Goal: Information Seeking & Learning: Learn about a topic

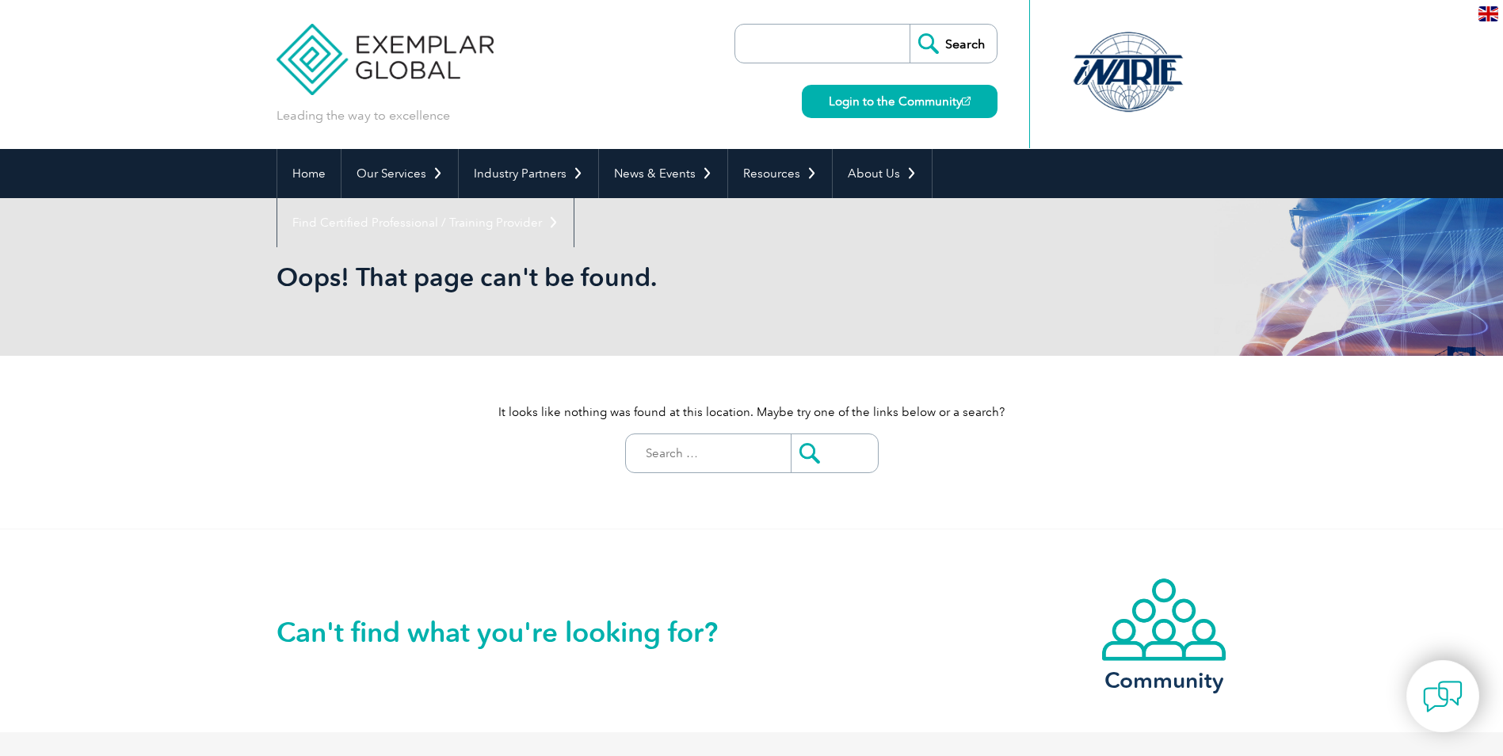
click at [658, 459] on input "Search for:" at bounding box center [712, 453] width 157 height 38
type input "dekkra"
click at [791, 434] on input "submit" at bounding box center [834, 453] width 87 height 38
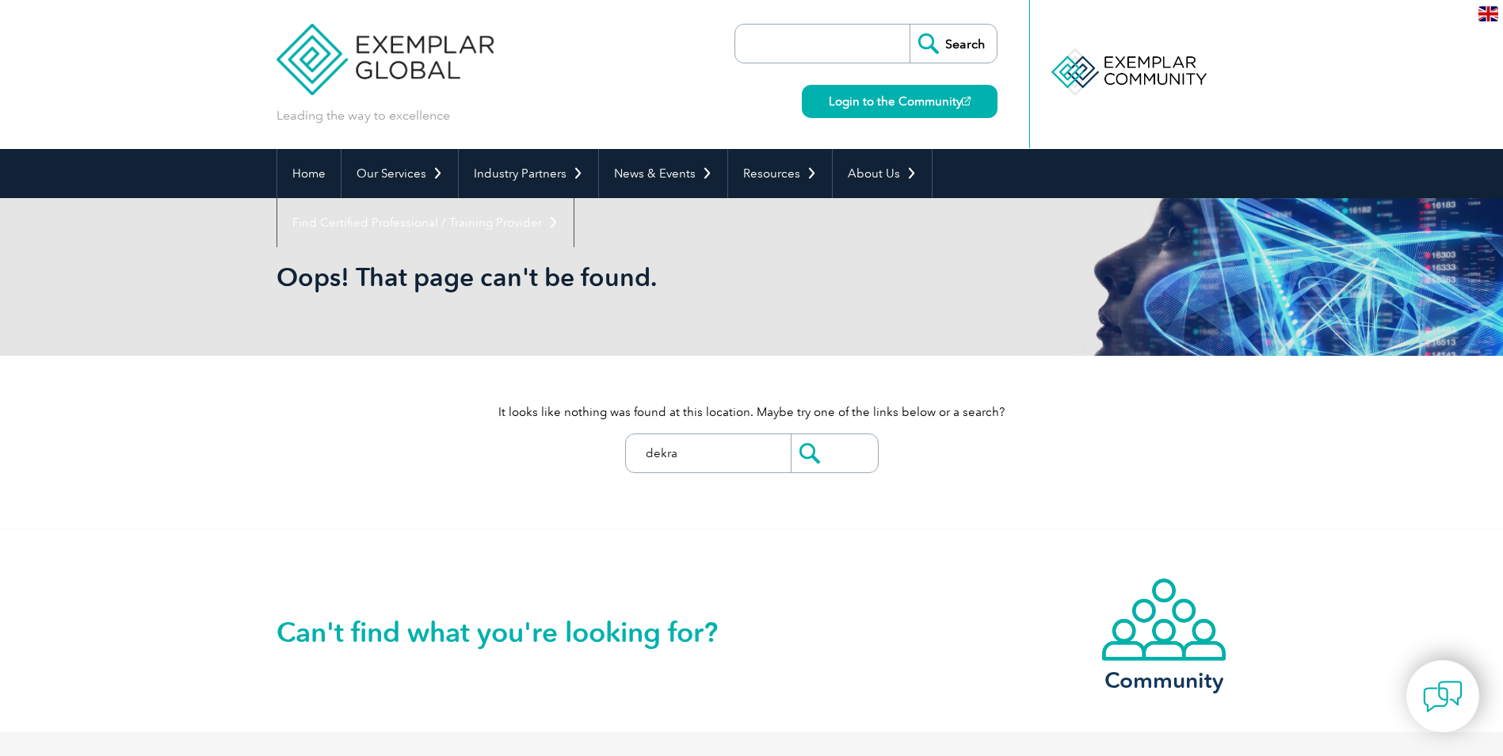
type input "dekra"
click at [791, 434] on input "submit" at bounding box center [834, 453] width 87 height 38
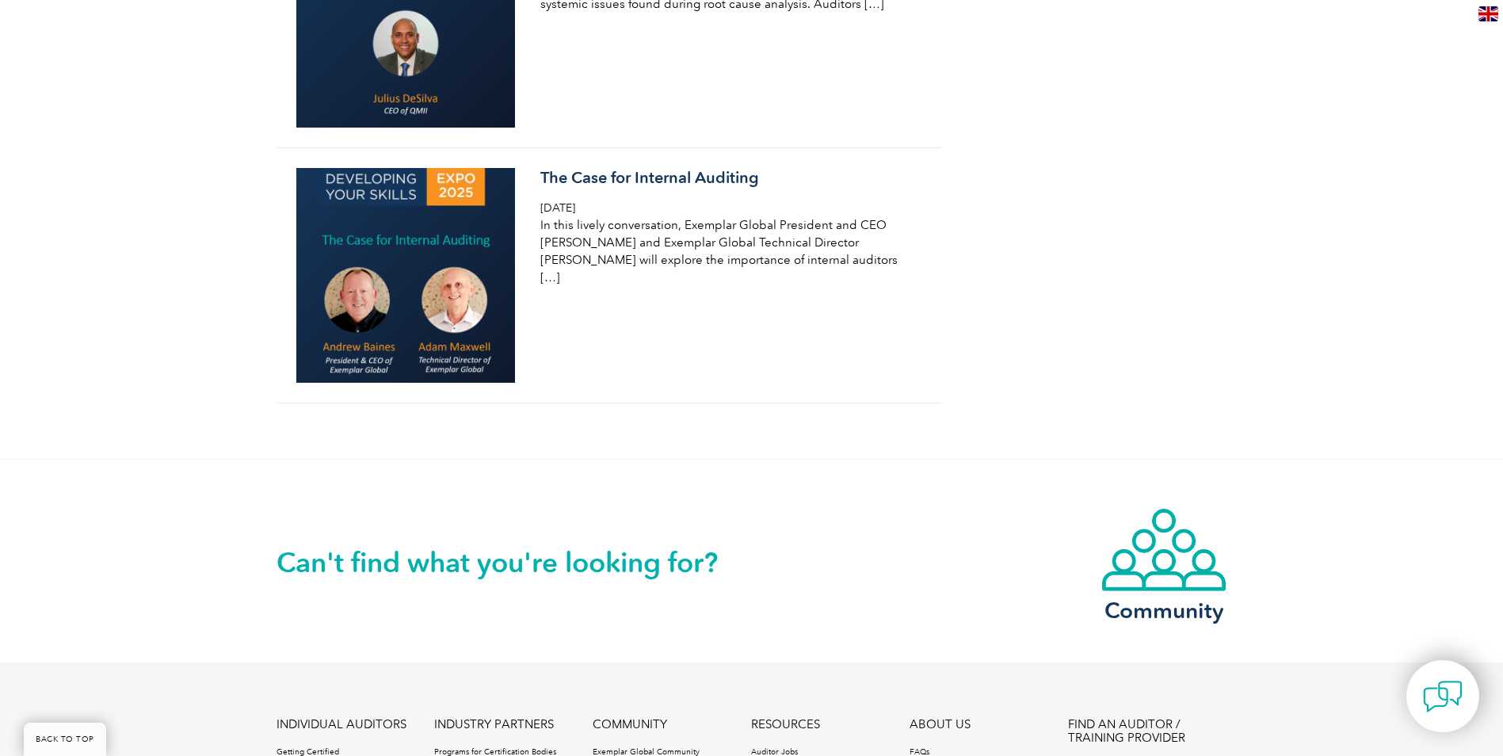
scroll to position [4040, 0]
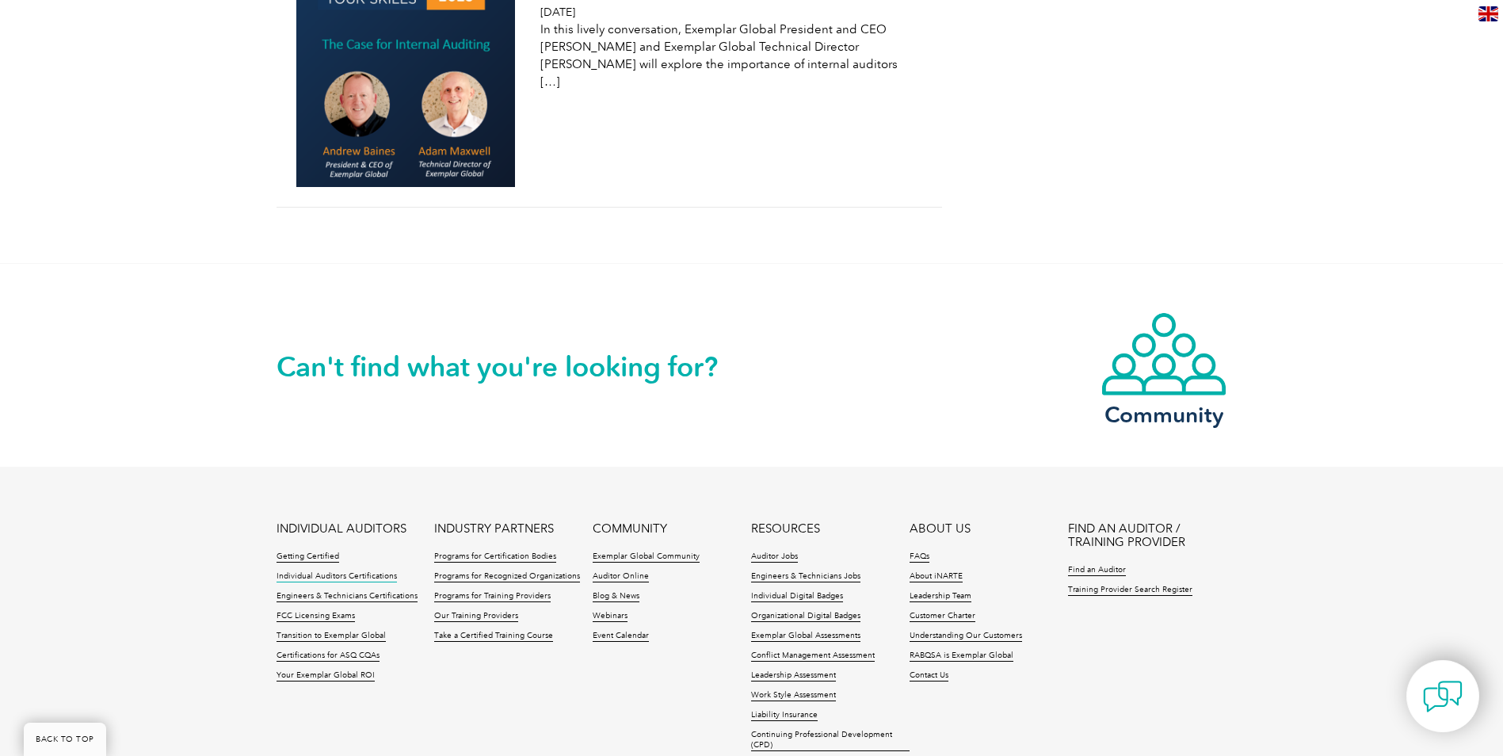
click at [288, 571] on link "Individual Auditors Certifications" at bounding box center [336, 576] width 120 height 11
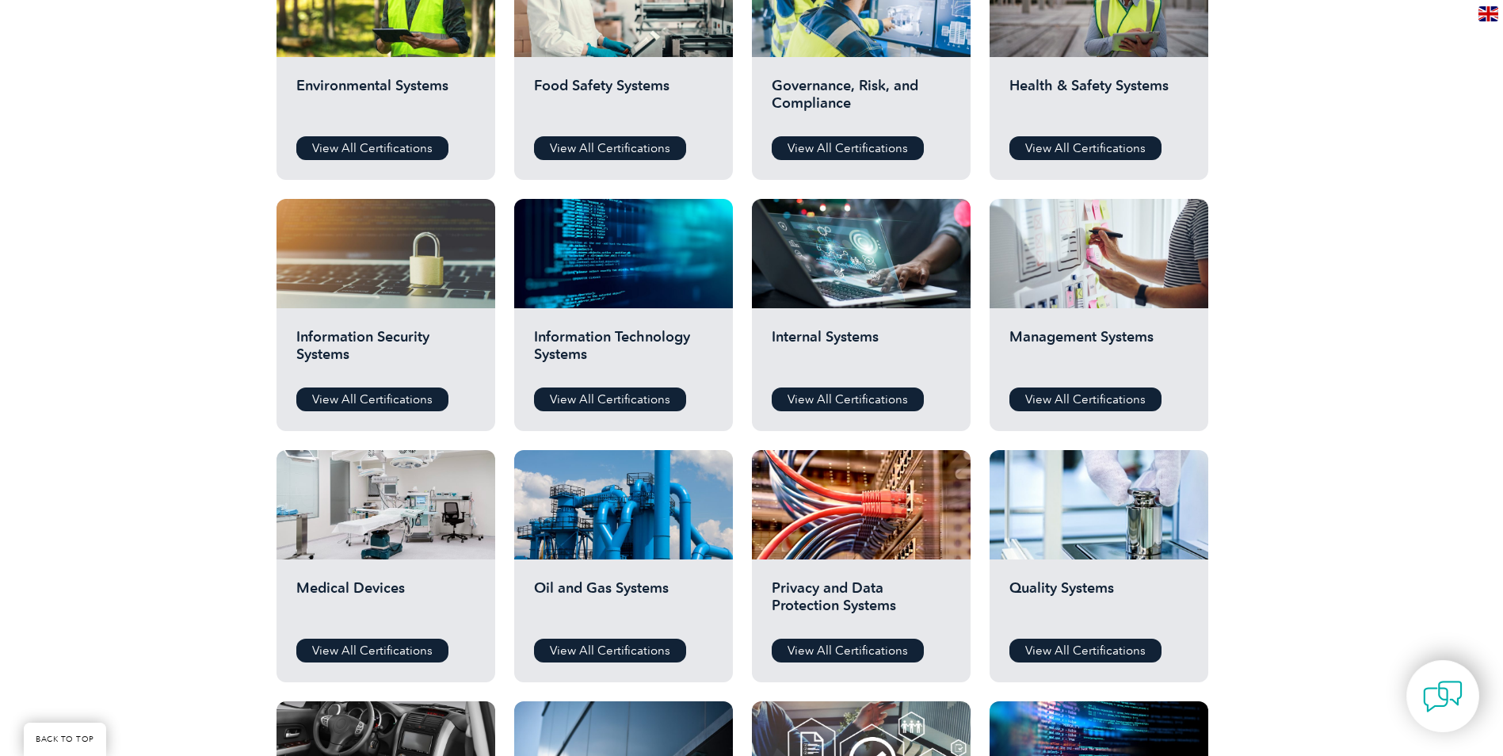
scroll to position [713, 0]
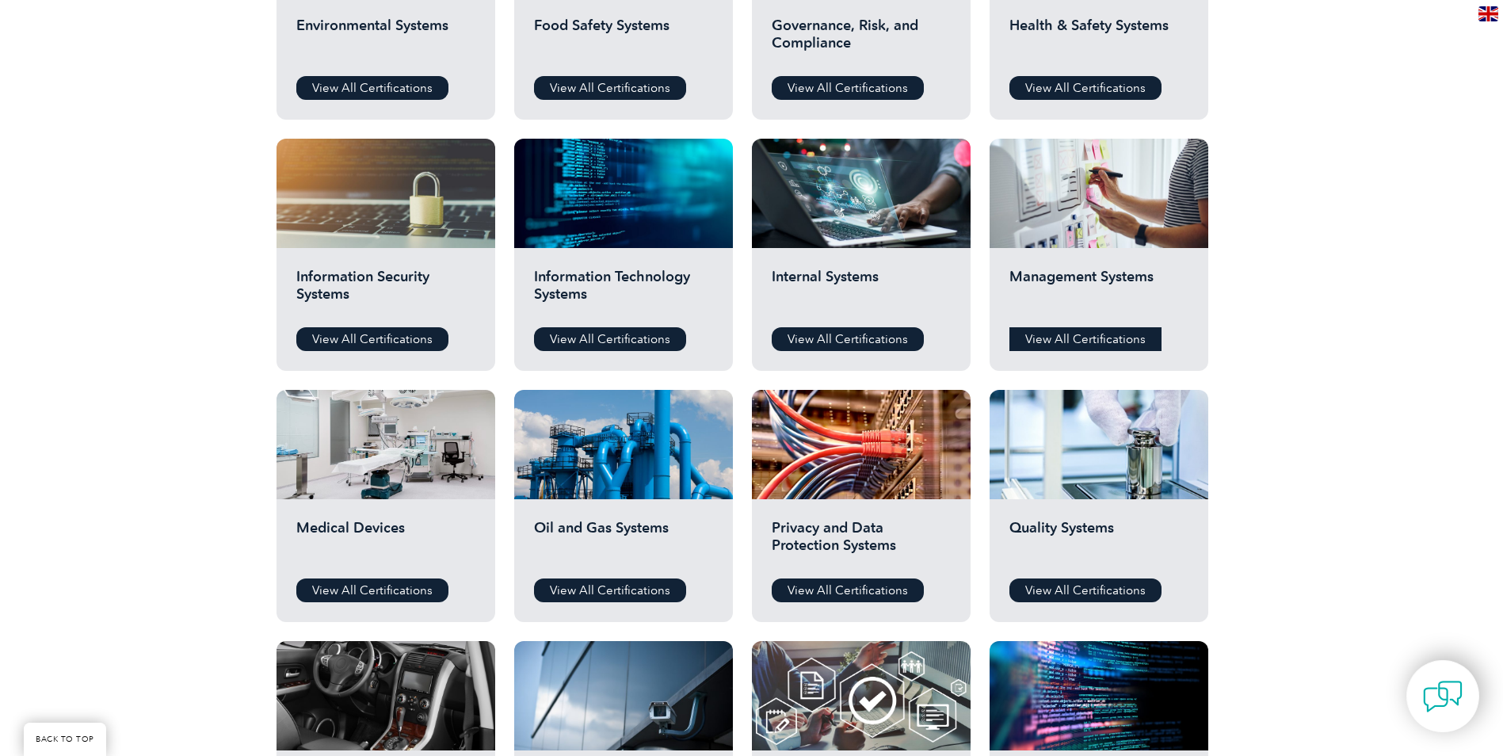
click at [1096, 338] on link "View All Certifications" at bounding box center [1085, 339] width 152 height 24
click at [1063, 593] on link "View All Certifications" at bounding box center [1085, 590] width 152 height 24
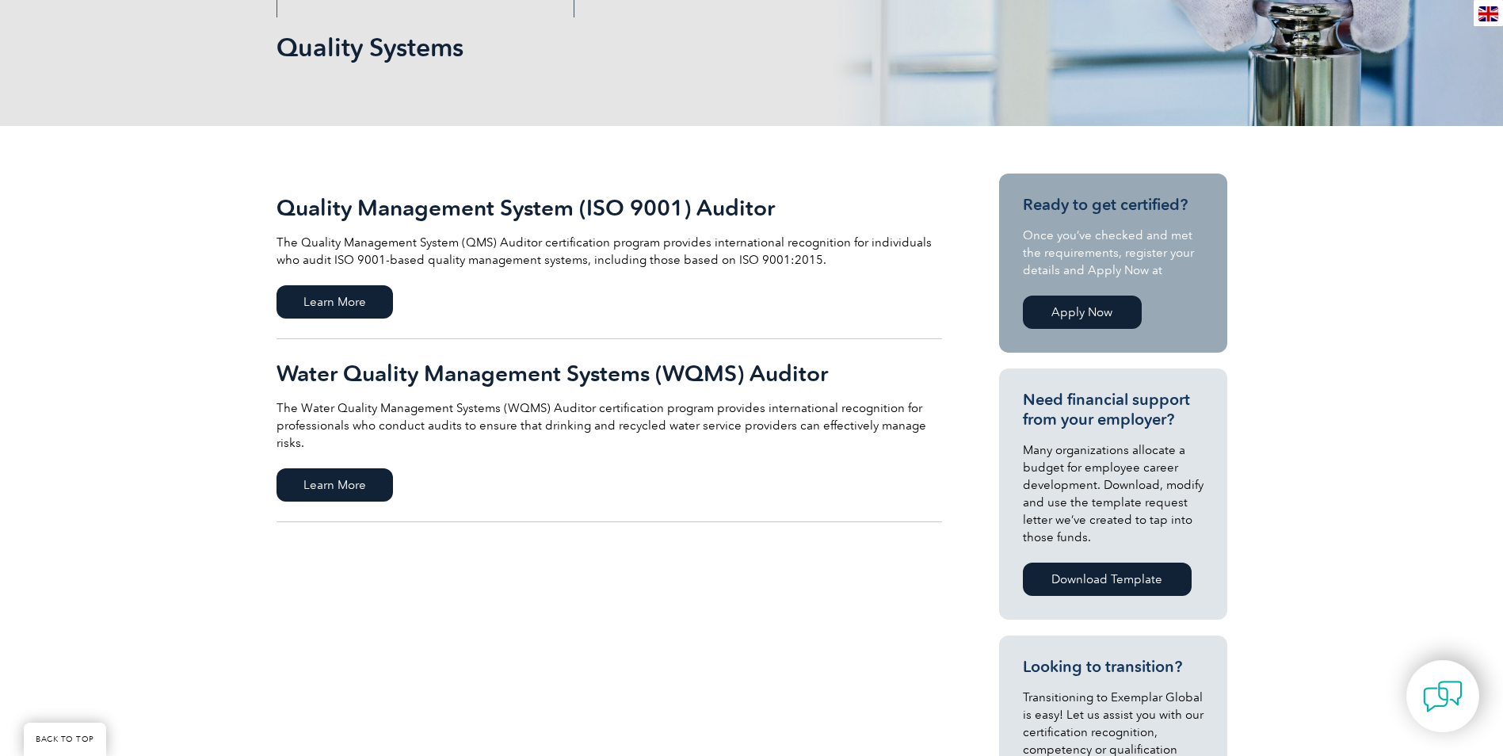
scroll to position [238, 0]
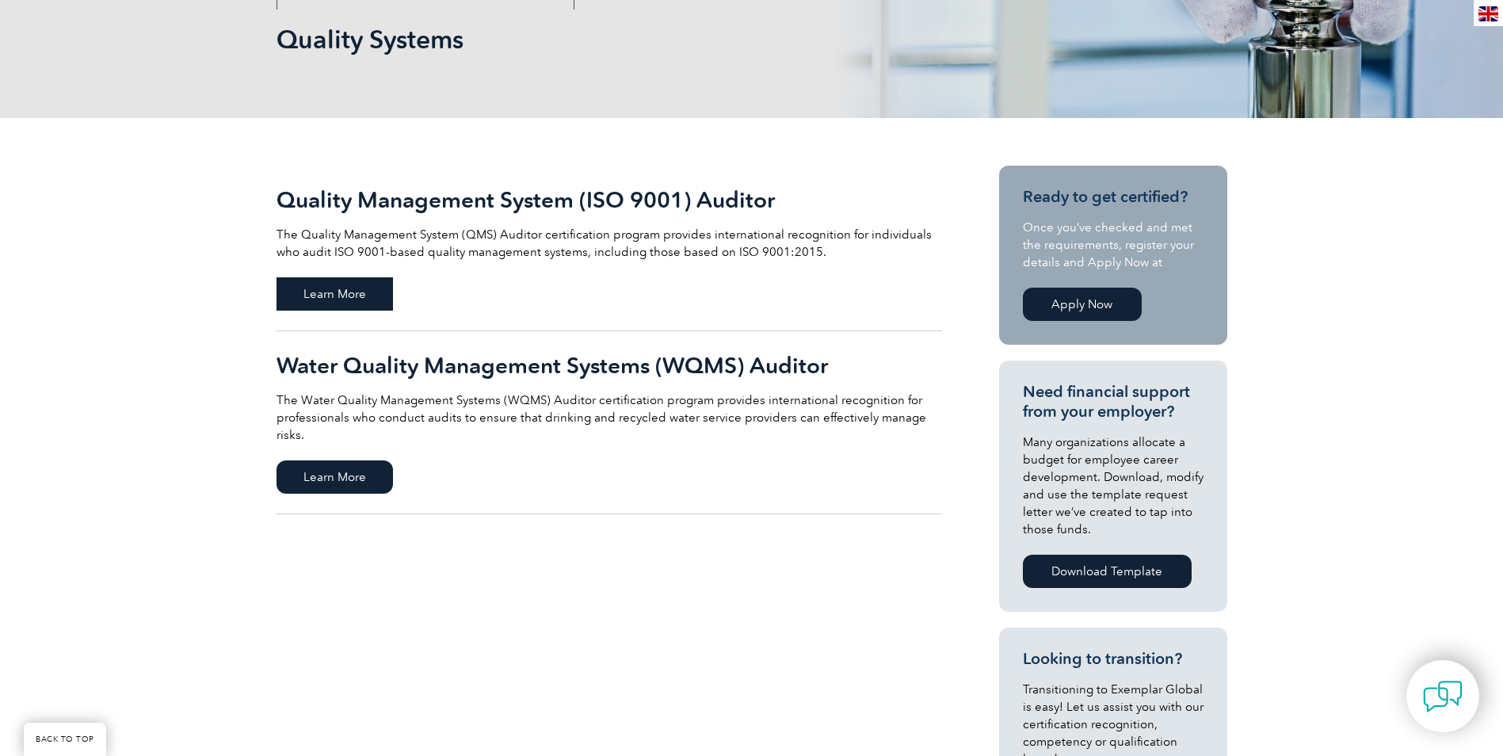
click at [349, 292] on span "Learn More" at bounding box center [334, 293] width 116 height 33
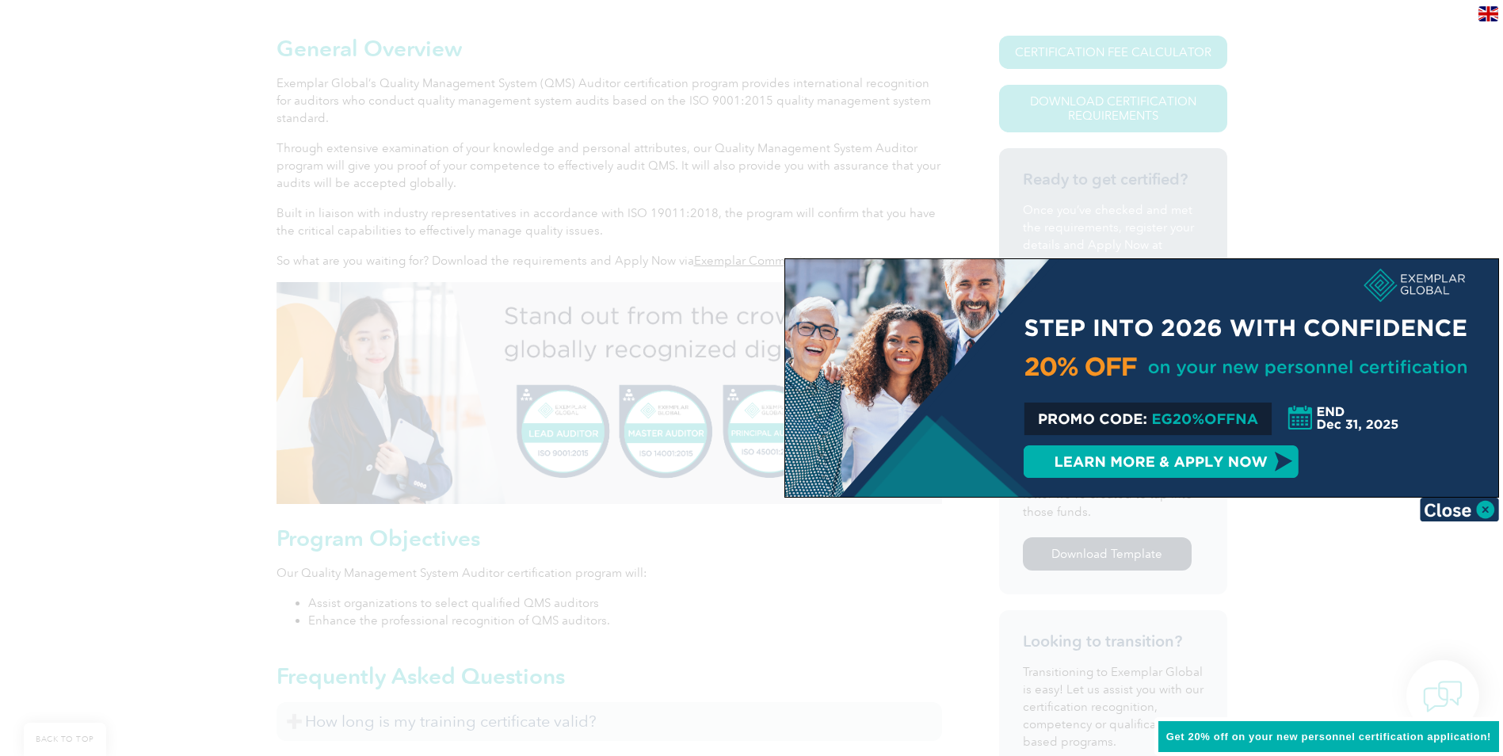
scroll to position [396, 0]
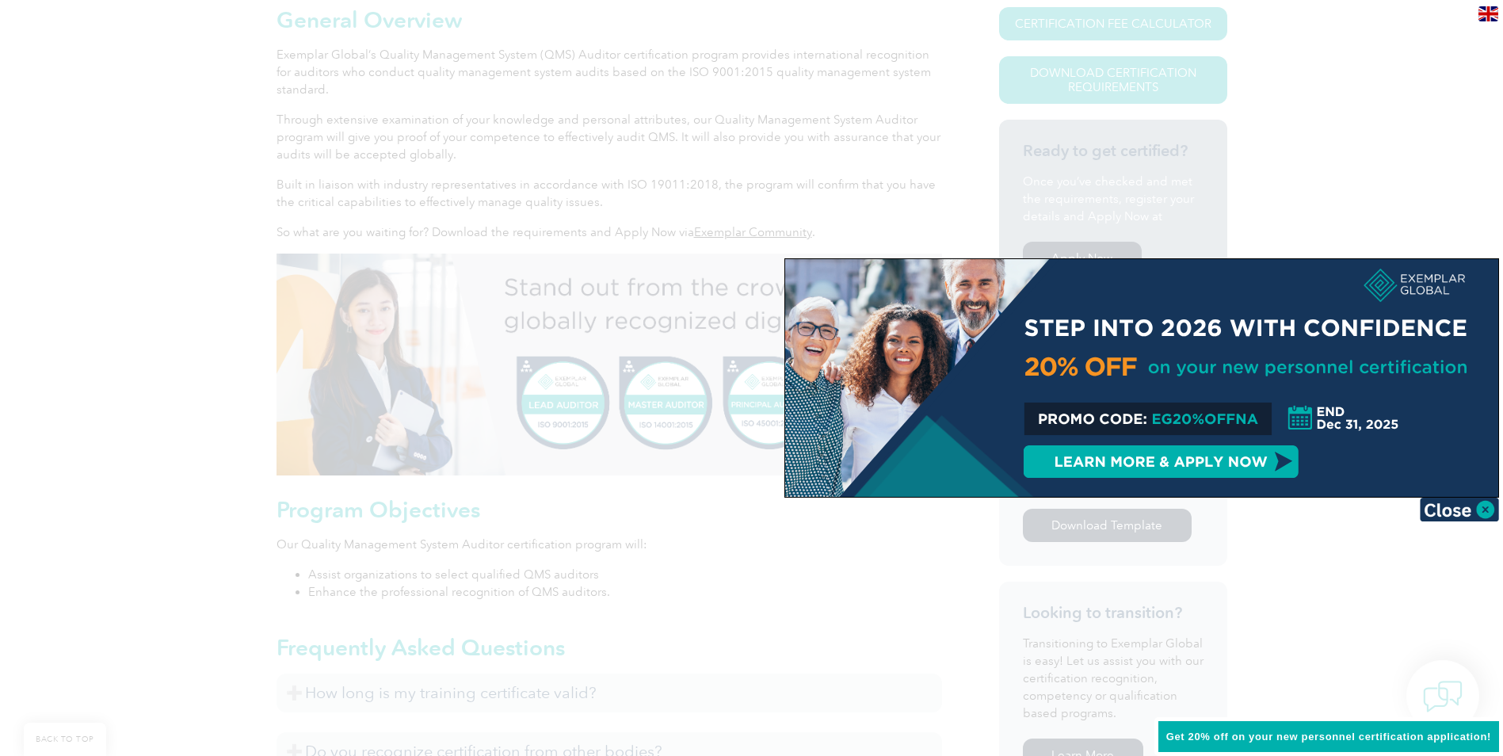
click at [861, 558] on div at bounding box center [751, 378] width 1503 height 756
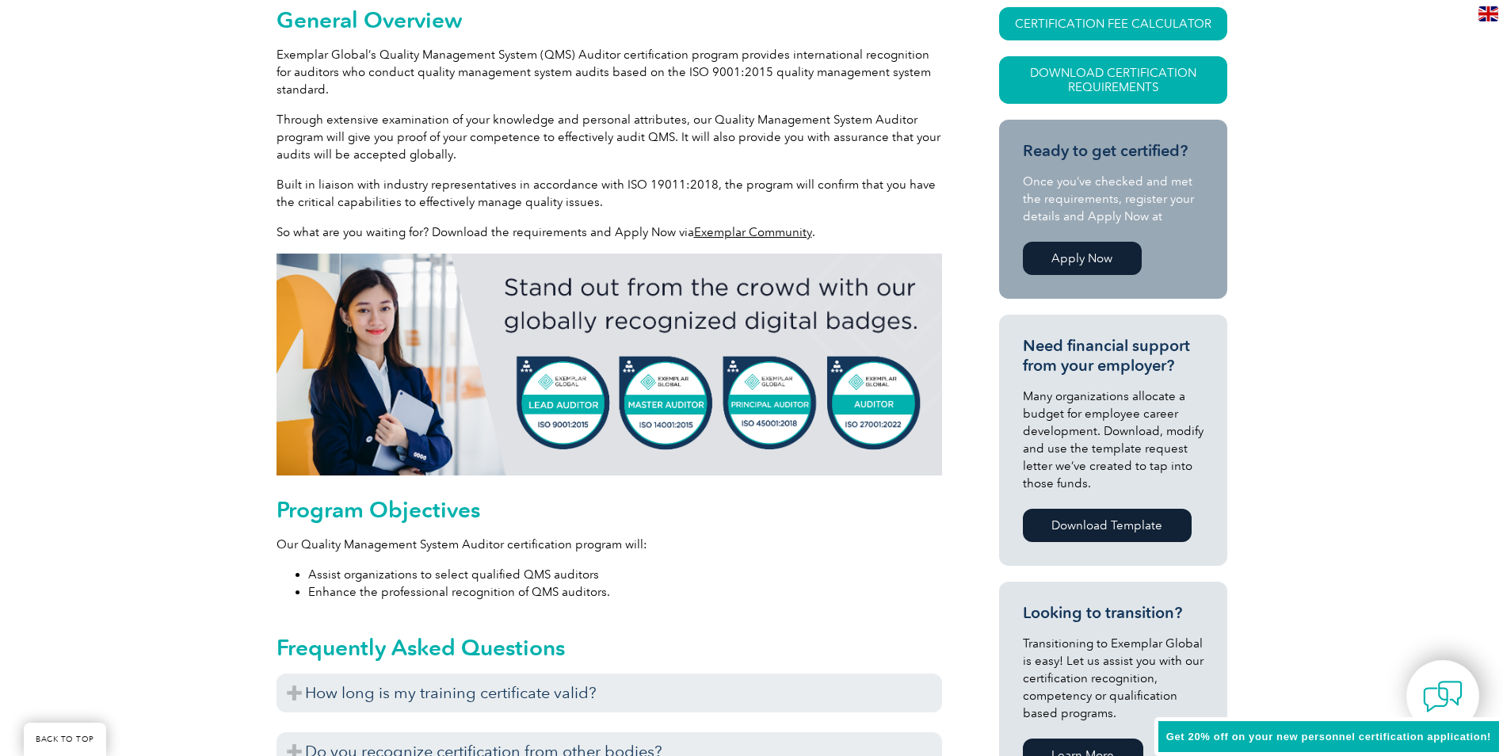
scroll to position [0, 0]
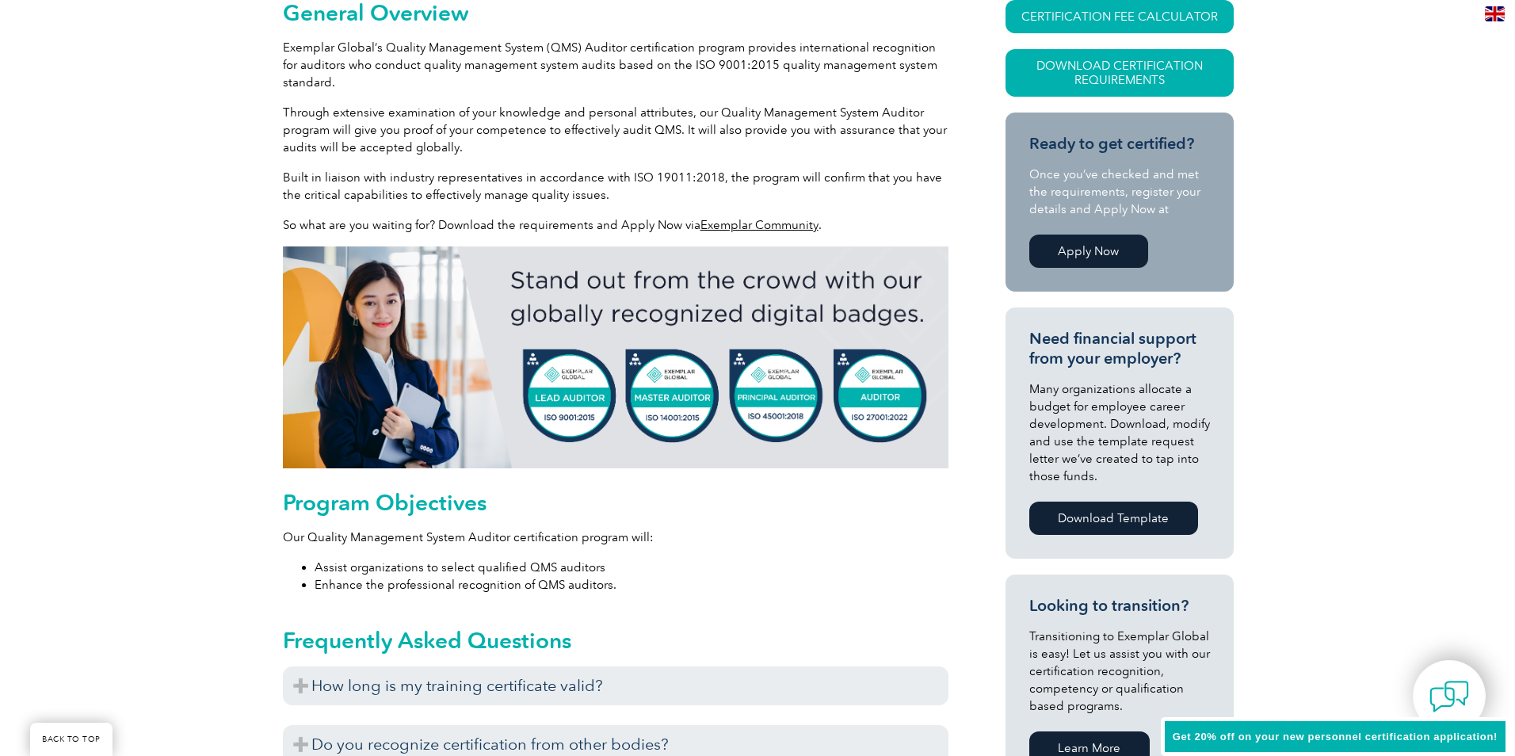
scroll to position [317, 0]
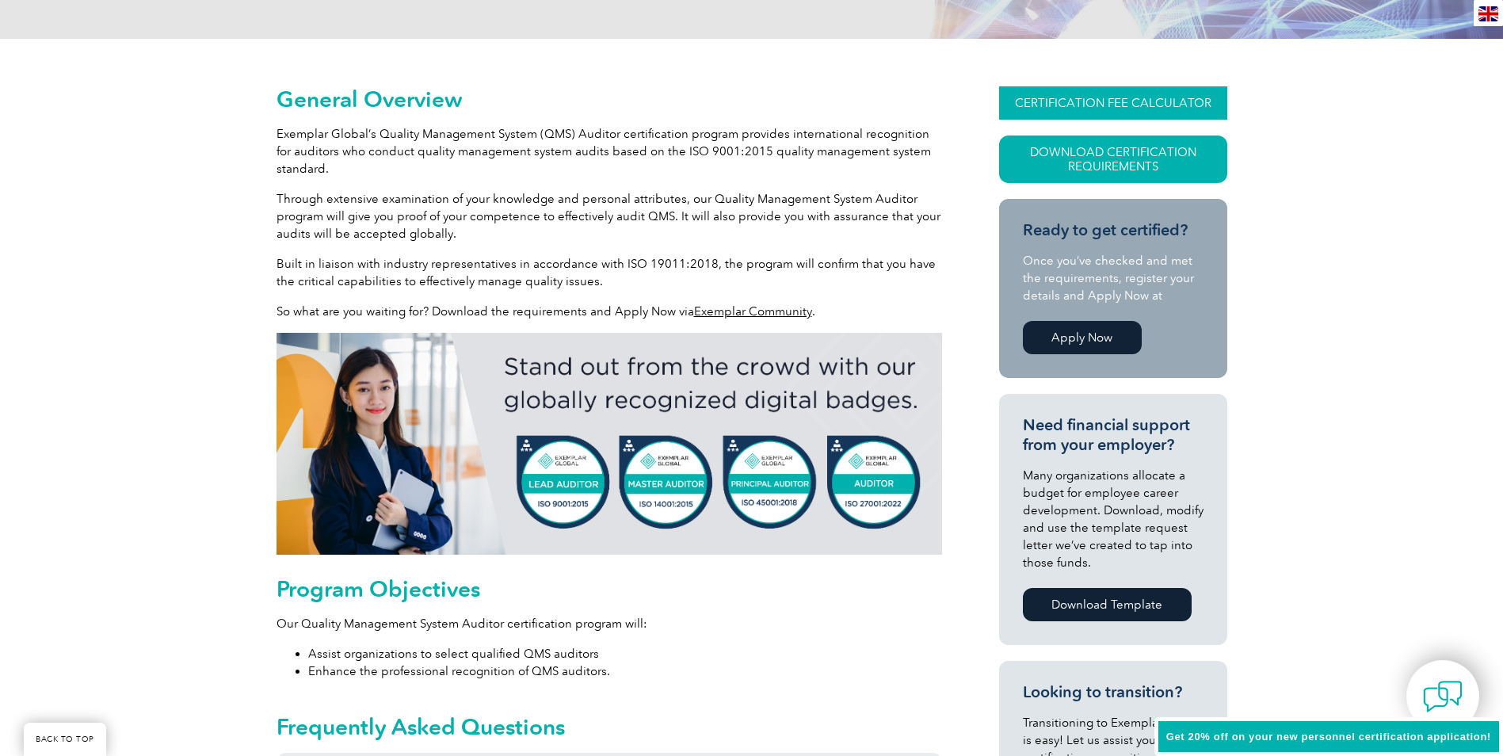
click at [1057, 115] on link "CERTIFICATION FEE CALCULATOR" at bounding box center [1113, 102] width 228 height 33
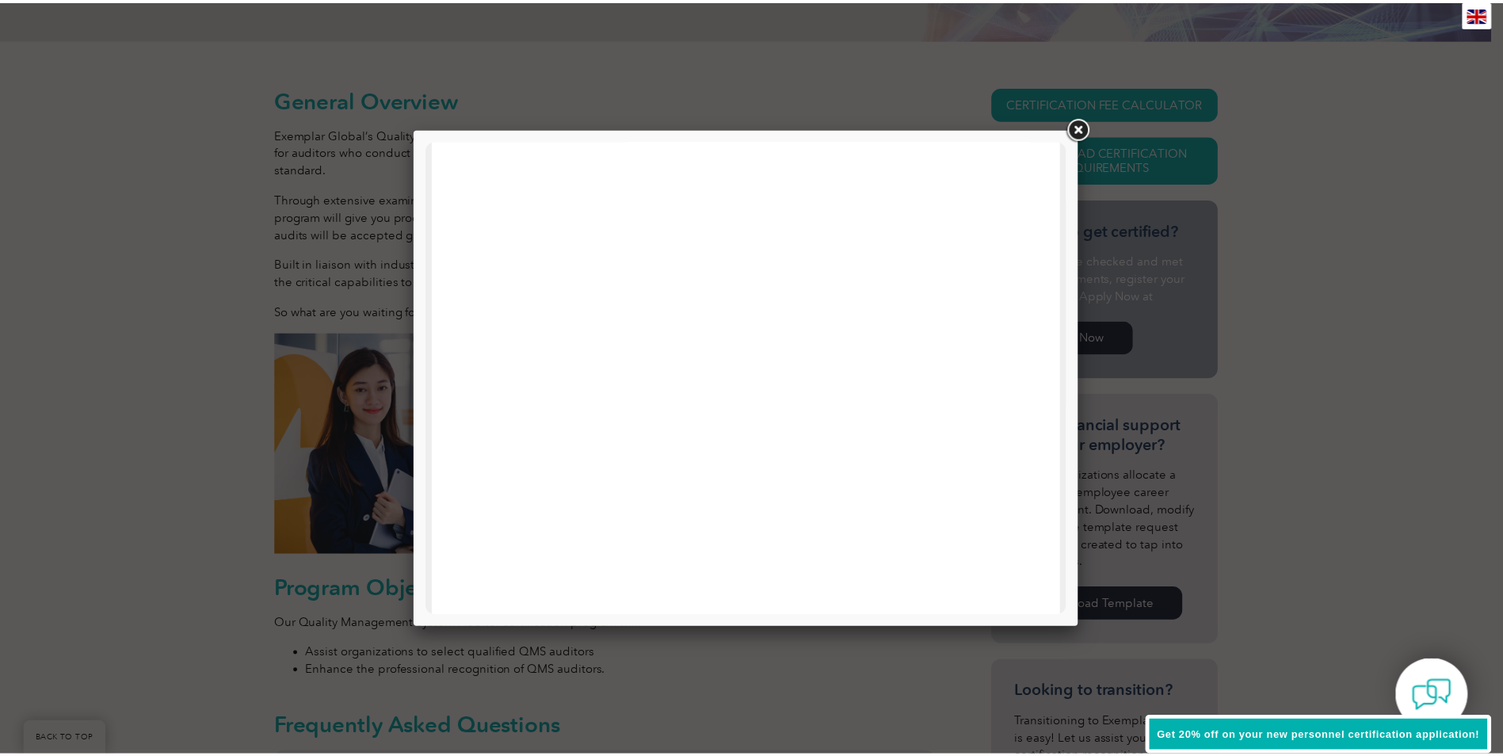
scroll to position [756, 0]
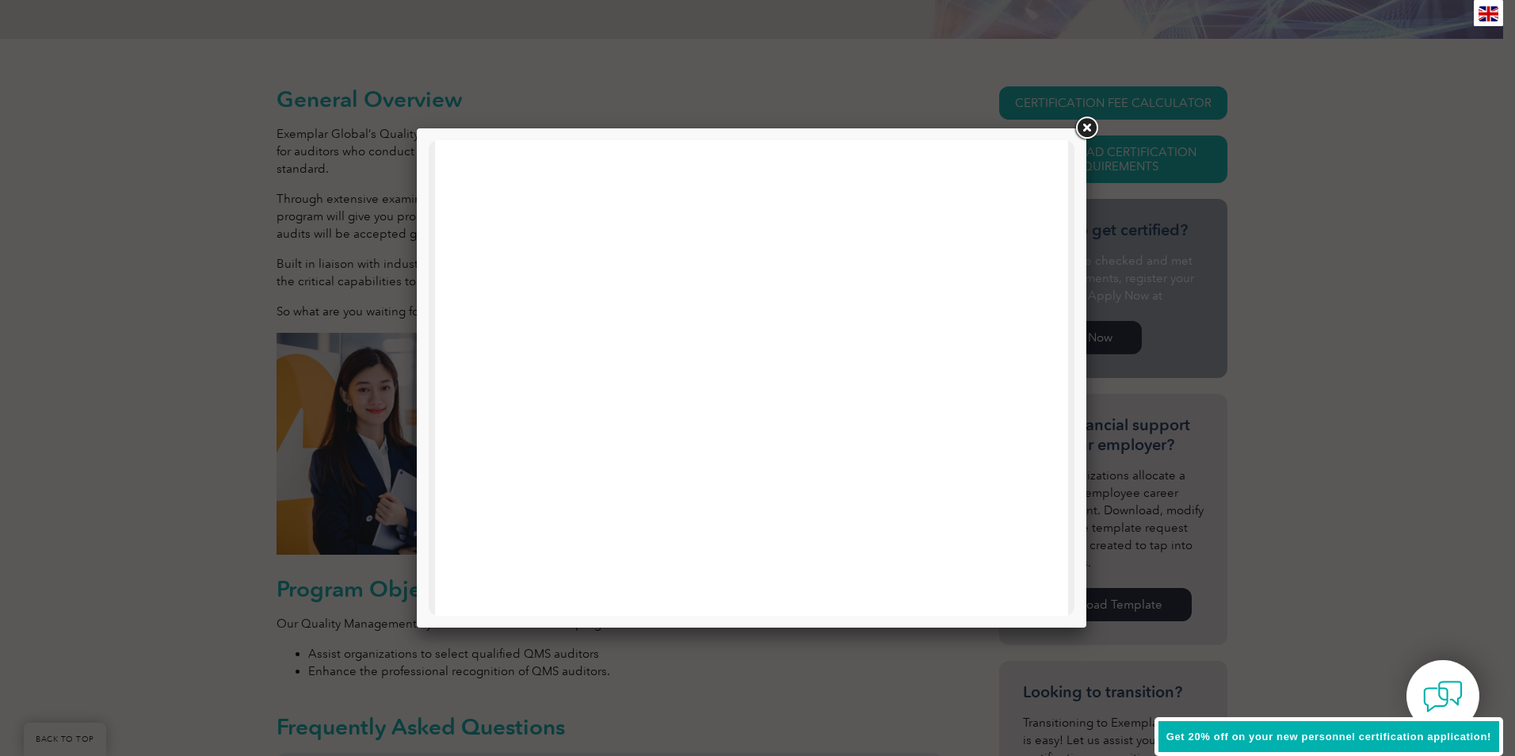
click at [1085, 128] on link at bounding box center [1086, 128] width 29 height 29
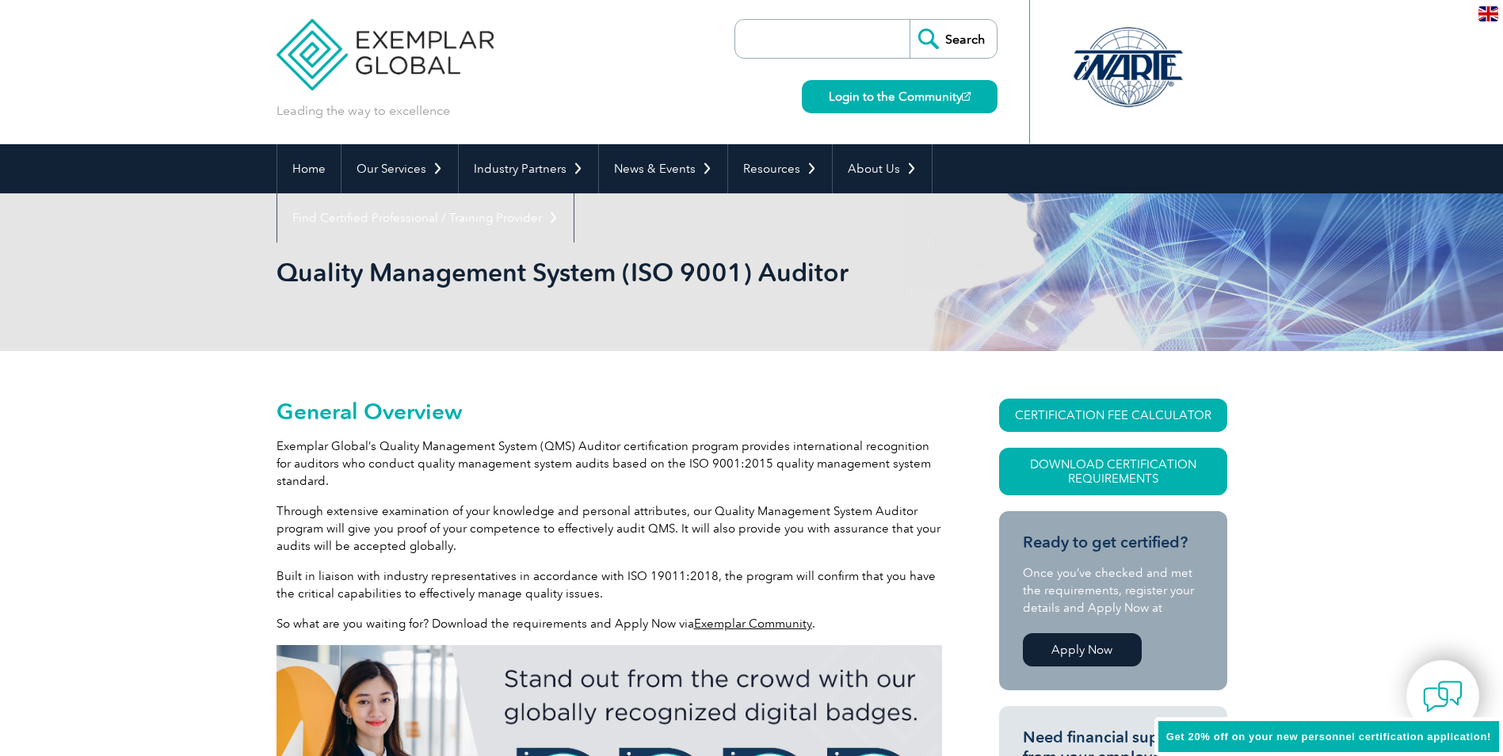
scroll to position [0, 0]
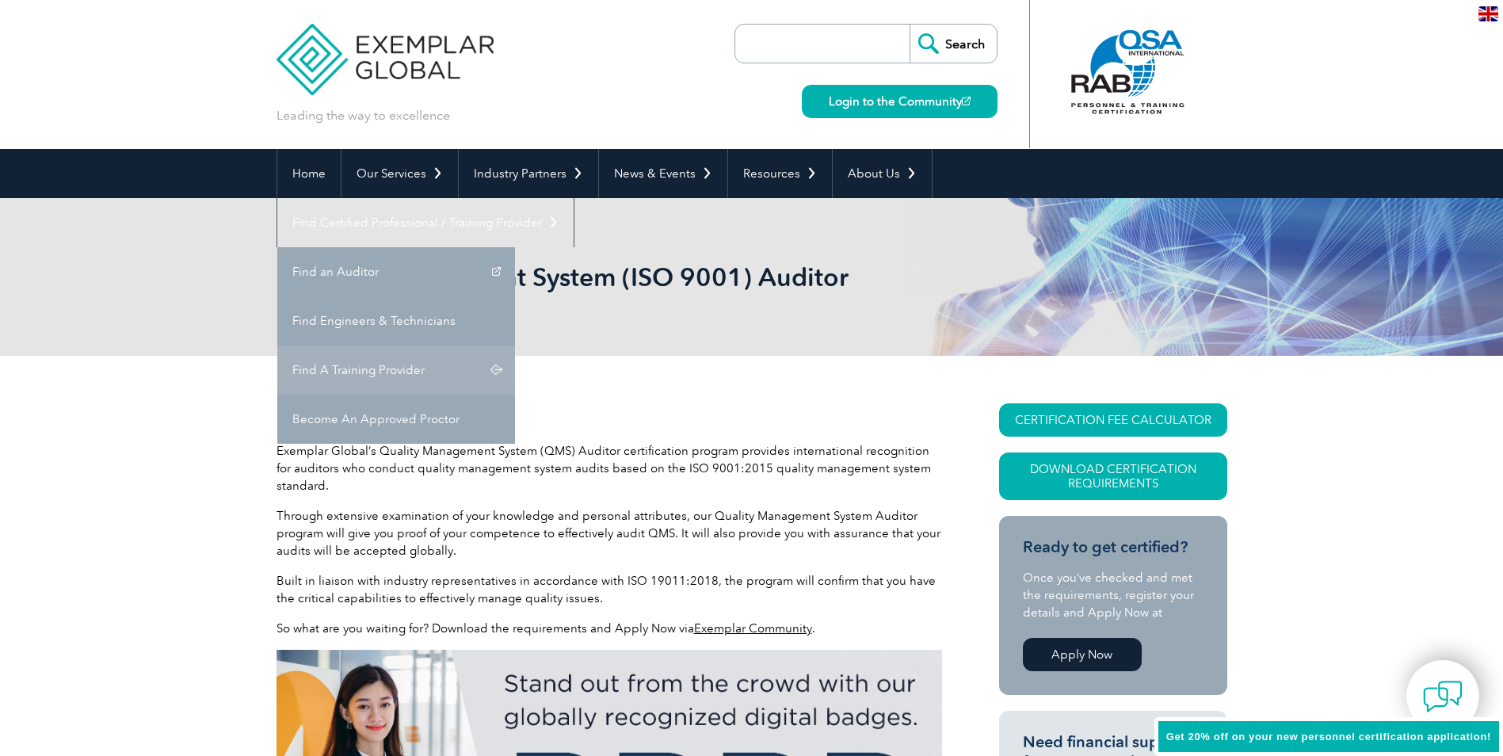
click at [515, 345] on link "Find A Training Provider" at bounding box center [396, 369] width 238 height 49
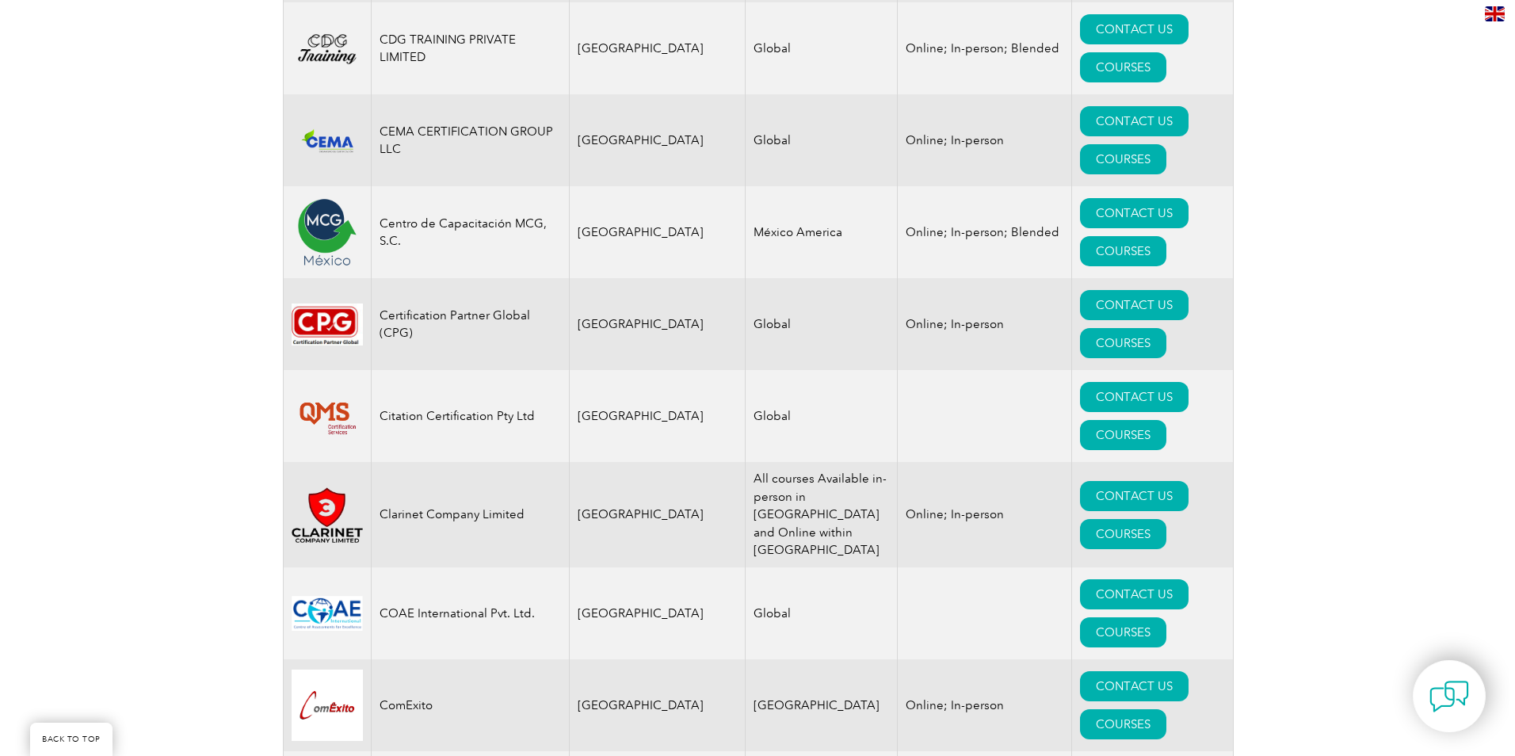
scroll to position [5070, 0]
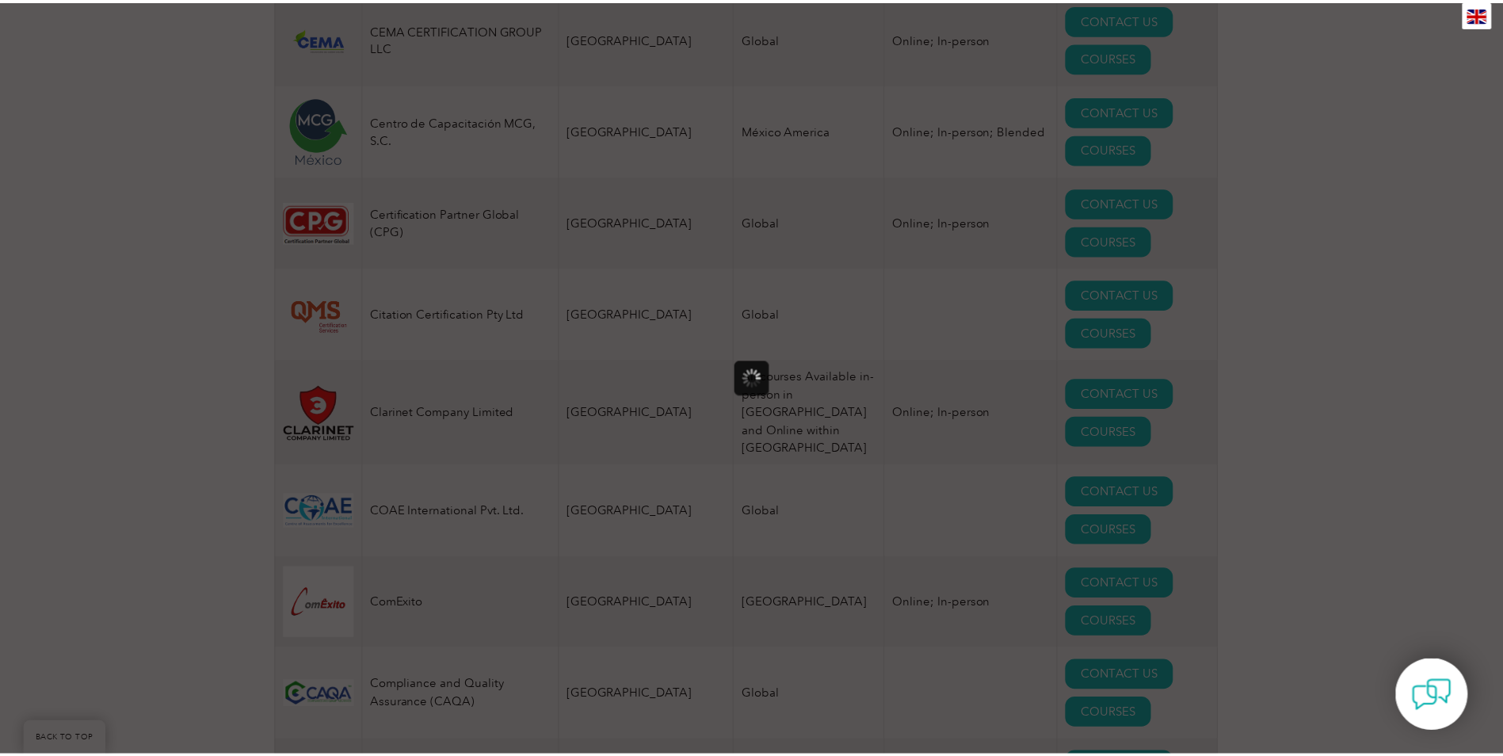
scroll to position [0, 0]
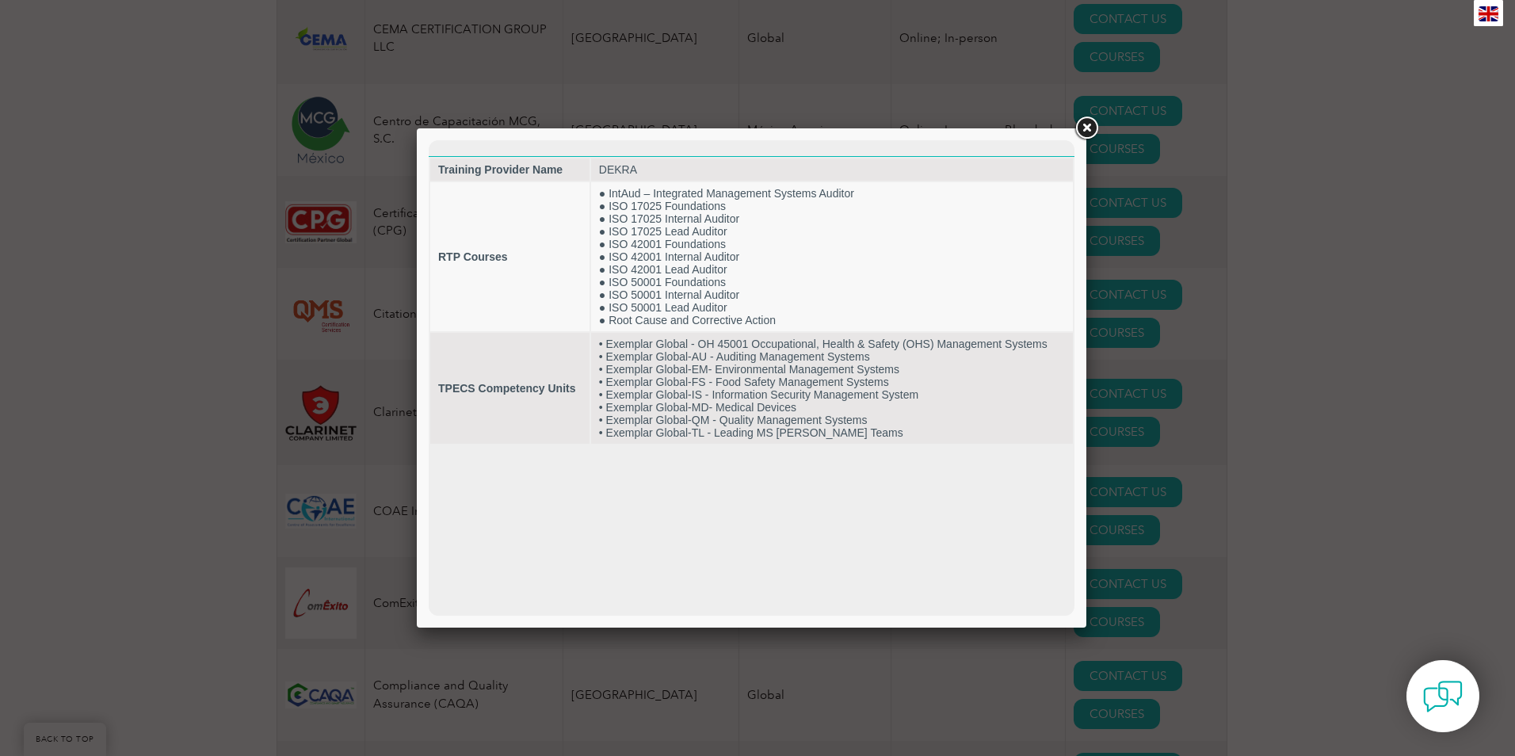
click at [1084, 127] on link at bounding box center [1086, 128] width 29 height 29
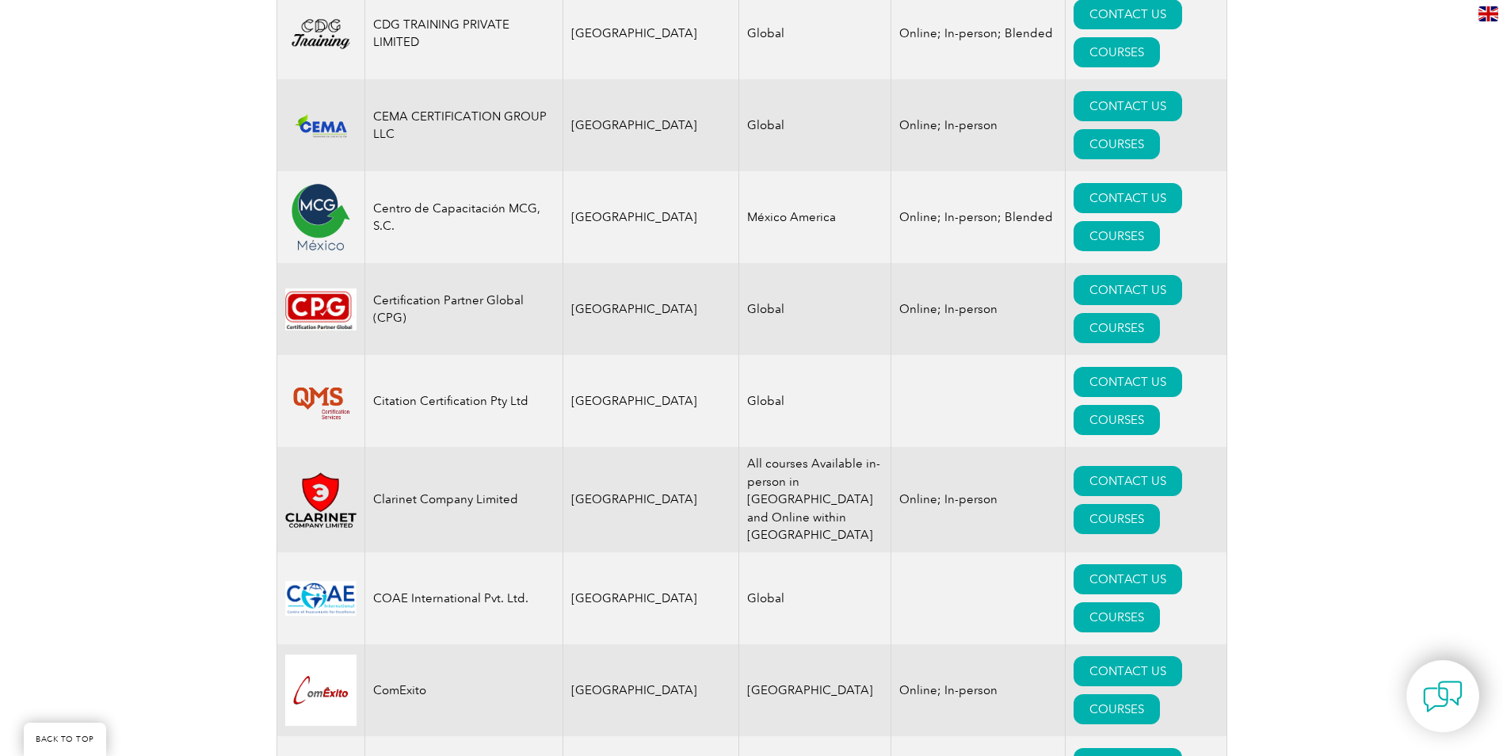
scroll to position [4991, 0]
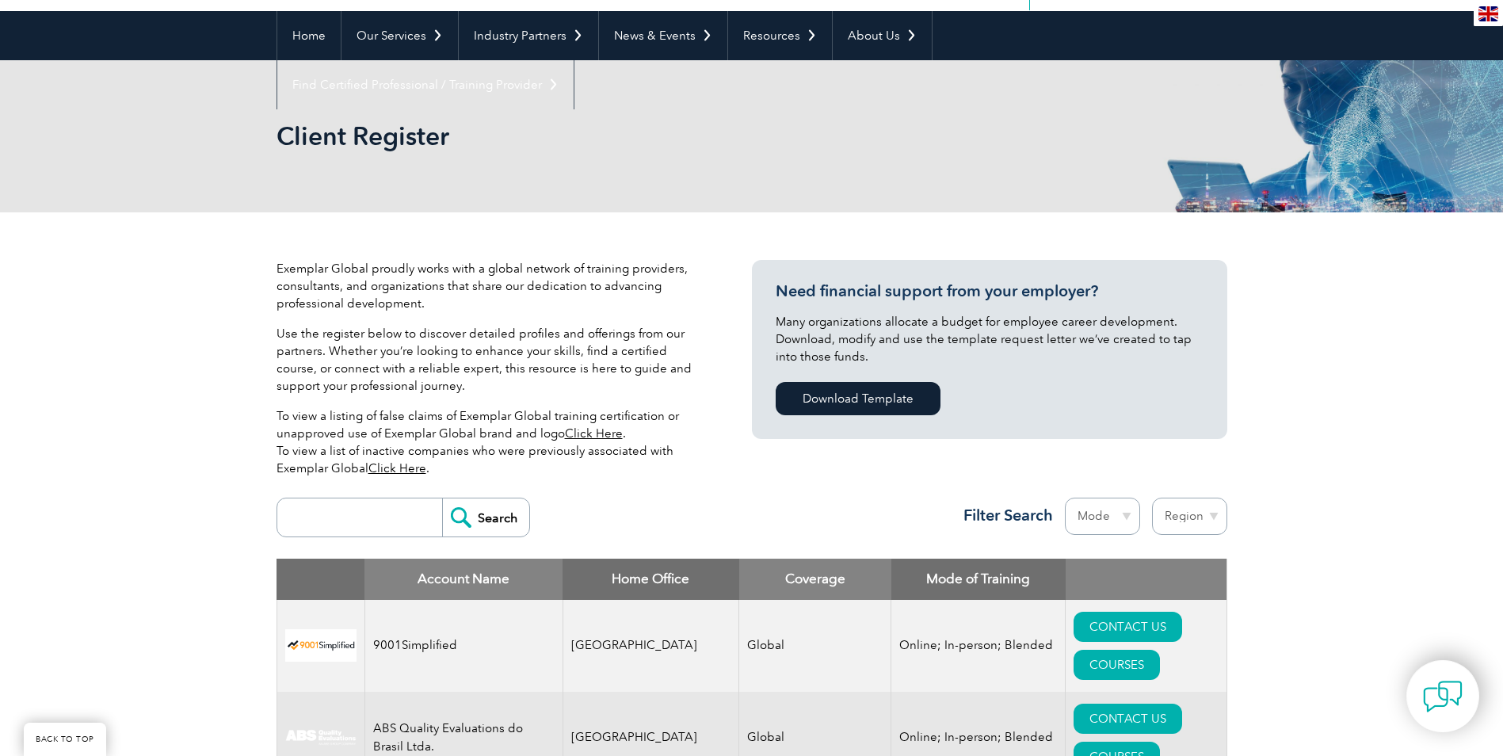
scroll to position [317, 0]
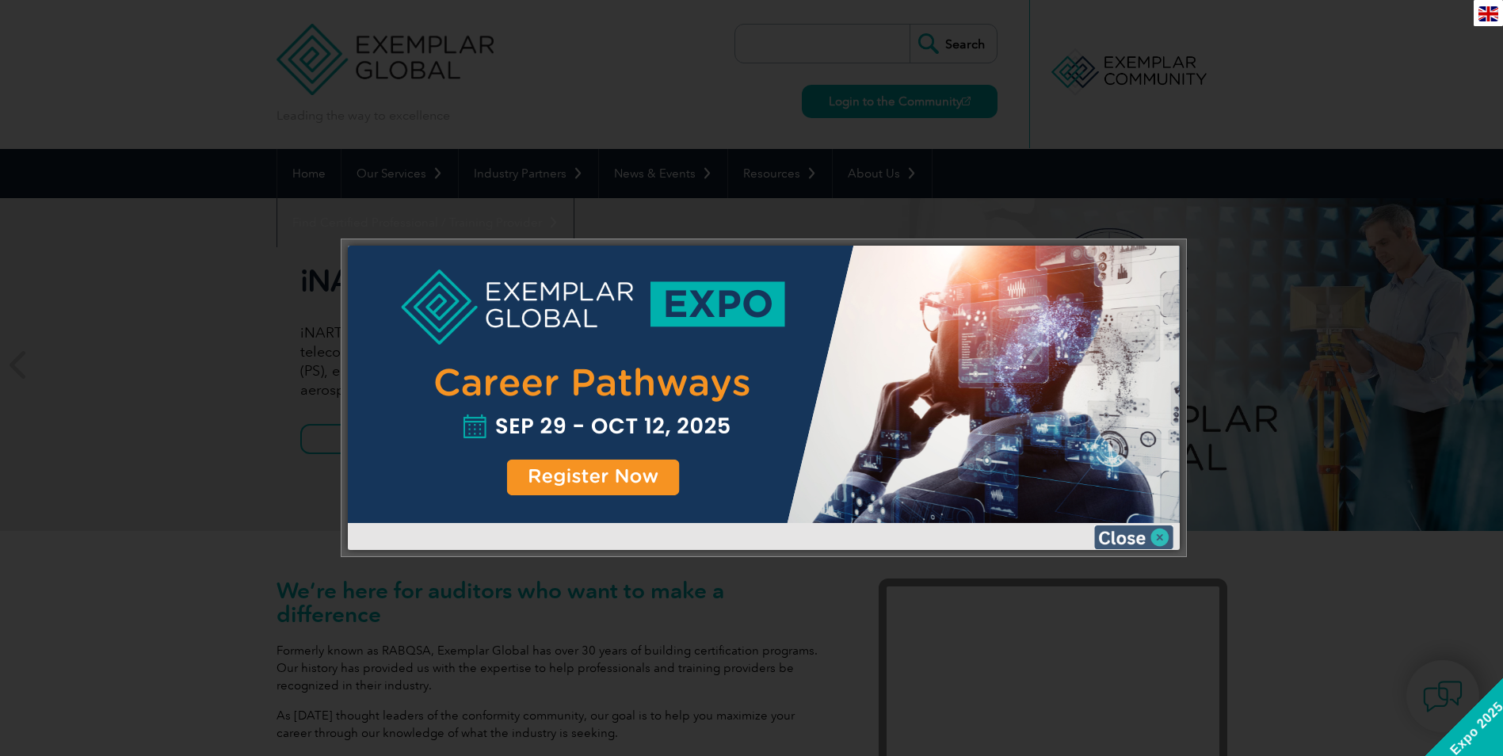
click at [1160, 540] on img at bounding box center [1133, 537] width 79 height 24
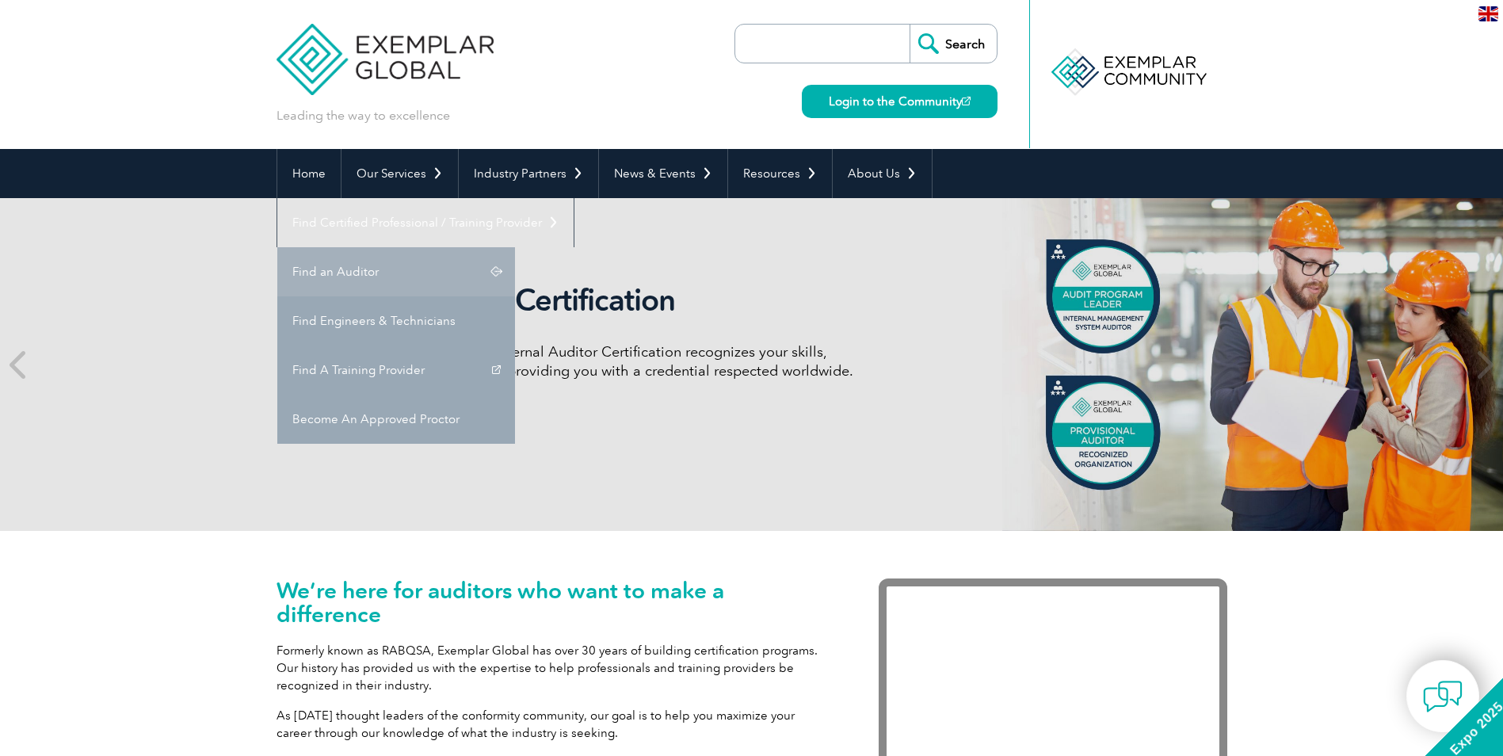
click at [515, 247] on link "Find an Auditor" at bounding box center [396, 271] width 238 height 49
